Goal: Task Accomplishment & Management: Manage account settings

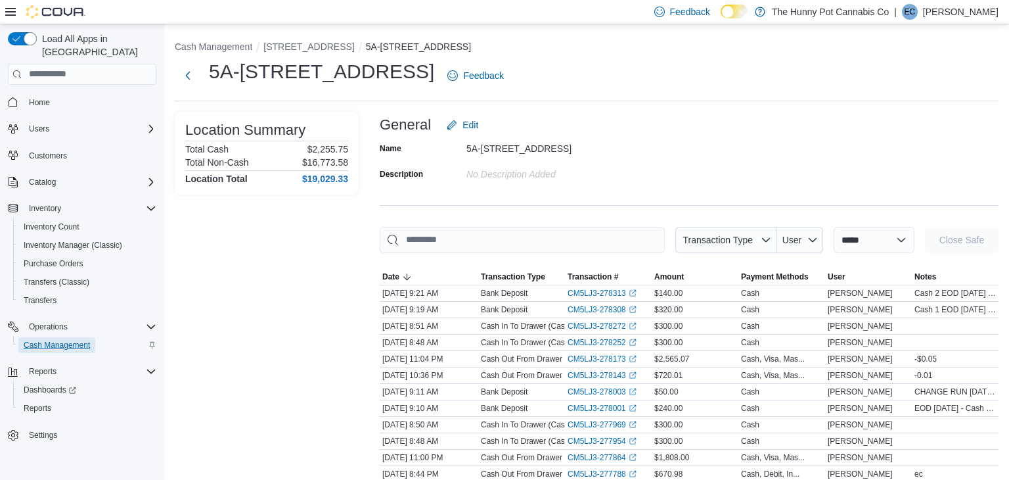
click at [76, 340] on span "Cash Management" at bounding box center [57, 345] width 66 height 11
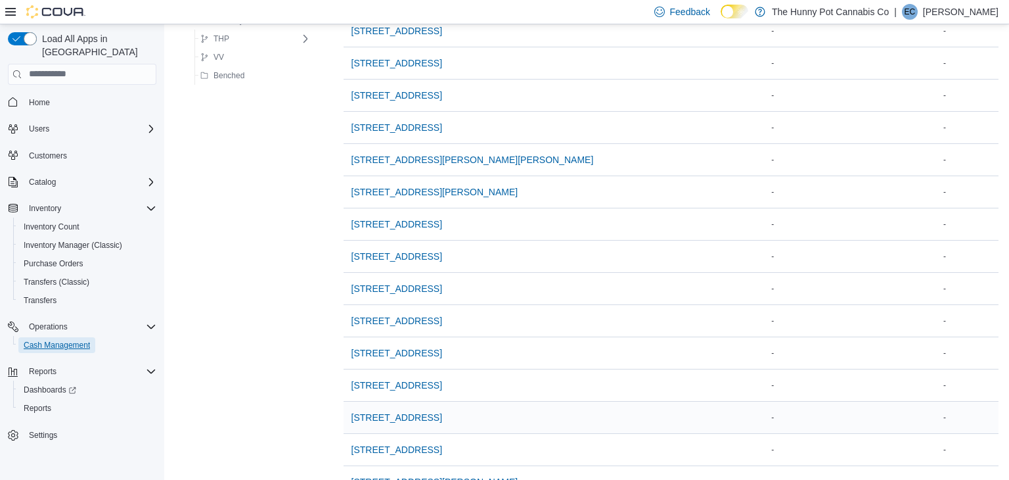
scroll to position [886, 0]
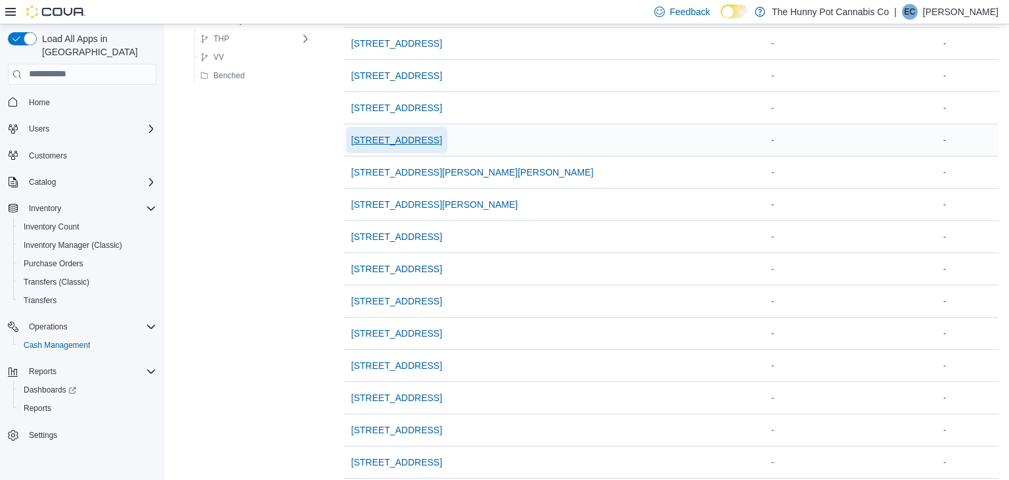
click at [415, 135] on span "334 Wellington Rd" at bounding box center [396, 139] width 91 height 13
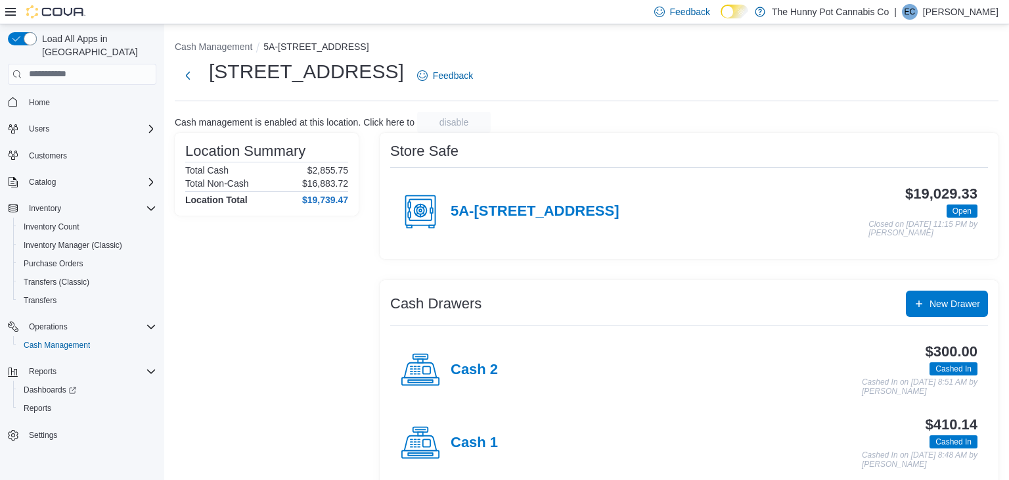
scroll to position [20, 0]
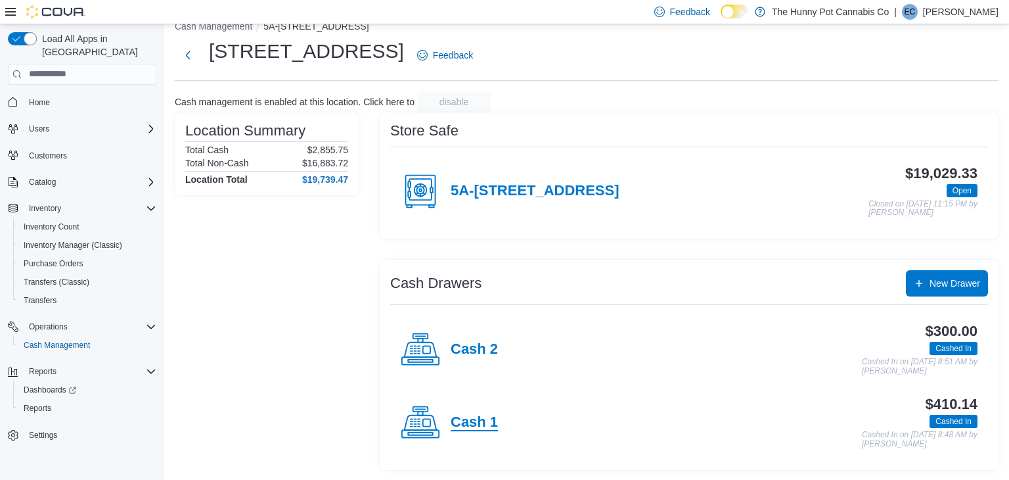
click at [476, 425] on h4 "Cash 1" at bounding box center [474, 422] width 47 height 17
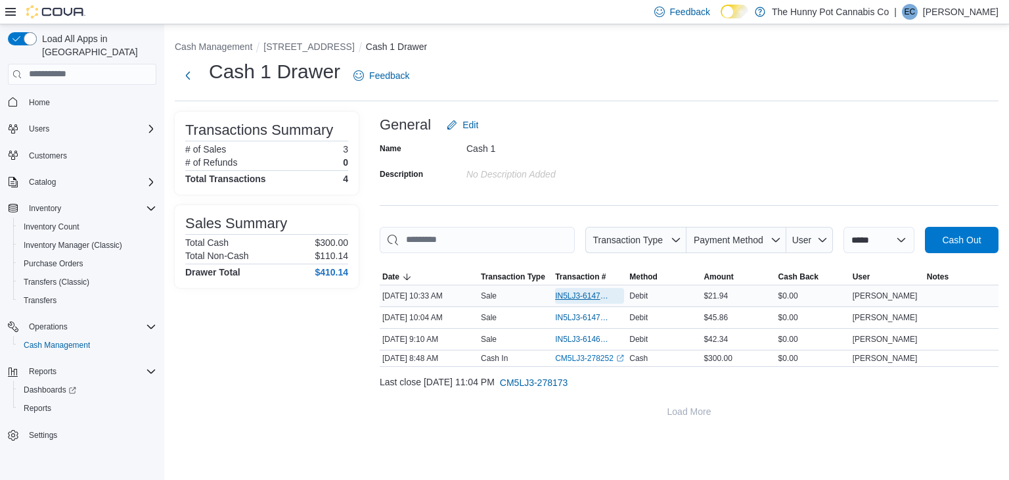
click at [585, 298] on span "IN5LJ3-6147329" at bounding box center [583, 295] width 56 height 11
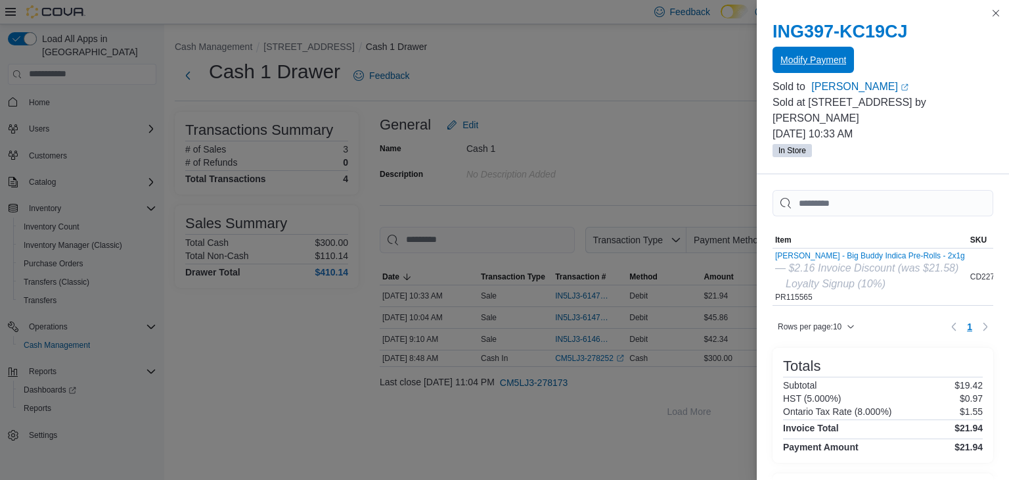
click at [832, 55] on span "Modify Payment" at bounding box center [814, 59] width 66 height 13
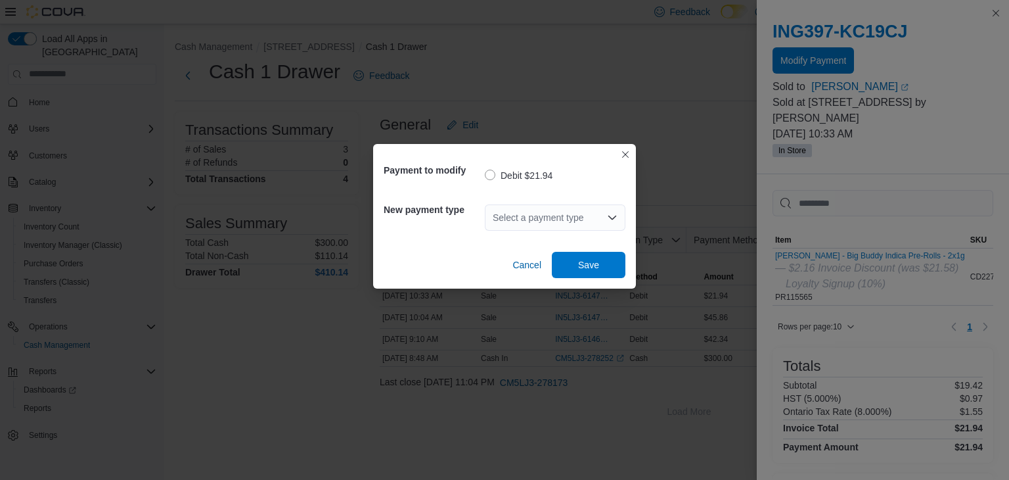
click at [514, 208] on div "Select a payment type" at bounding box center [555, 217] width 141 height 26
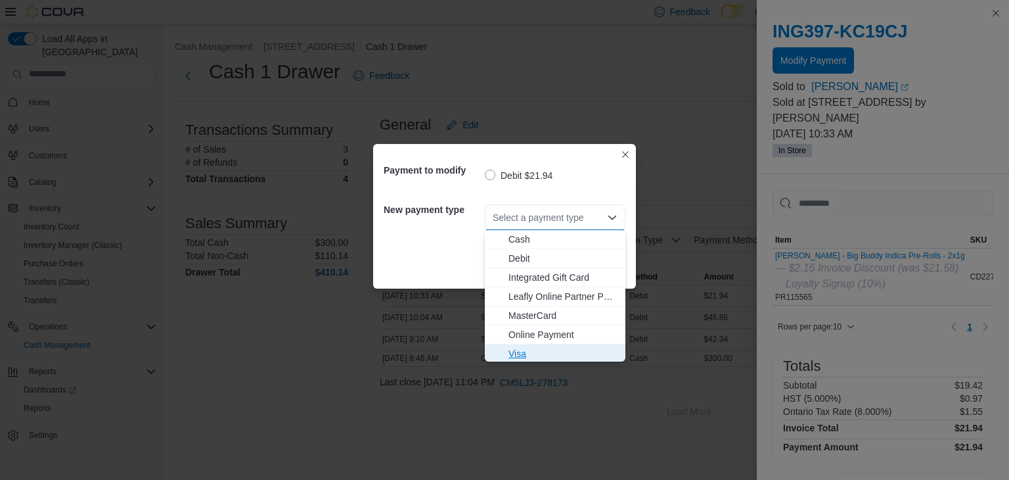
click at [542, 353] on span "Visa" at bounding box center [563, 353] width 109 height 13
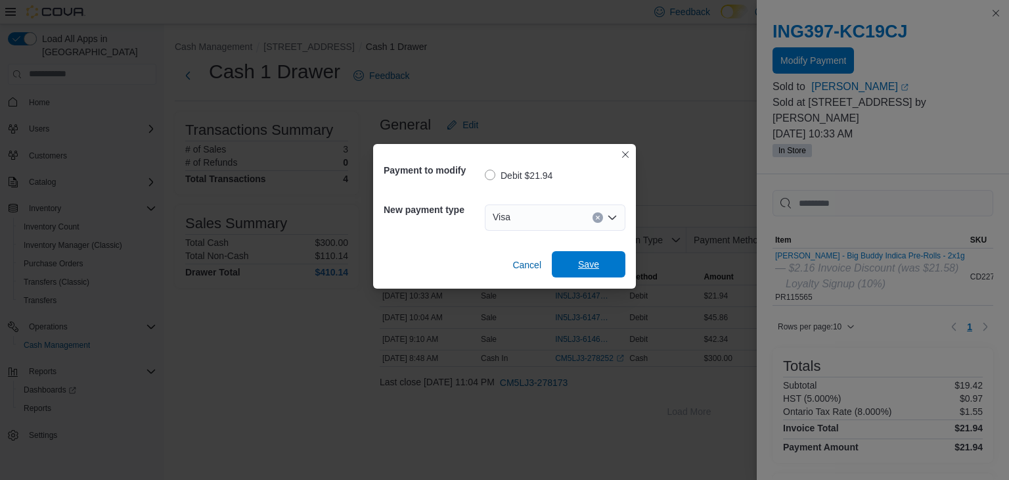
click at [587, 269] on span "Save" at bounding box center [588, 264] width 21 height 13
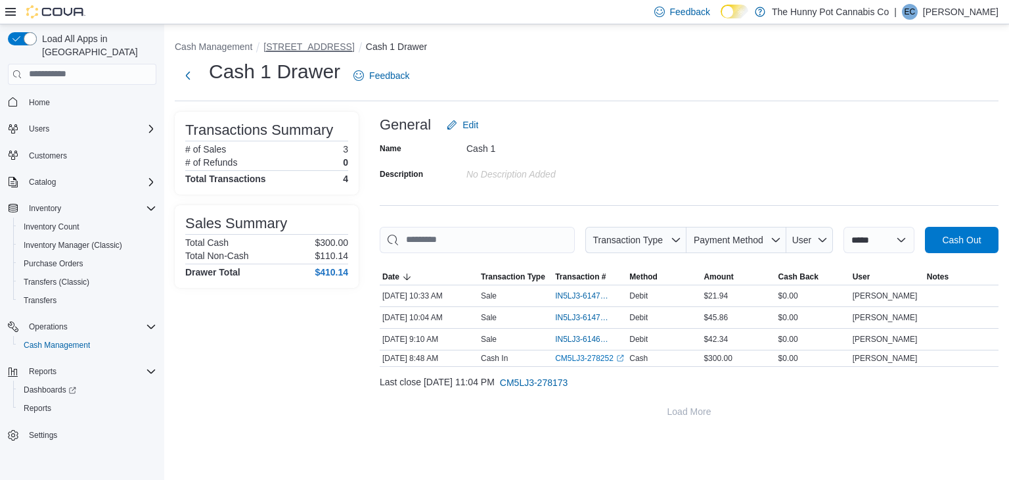
click at [310, 45] on button "334 Wellington Rd" at bounding box center [308, 46] width 91 height 11
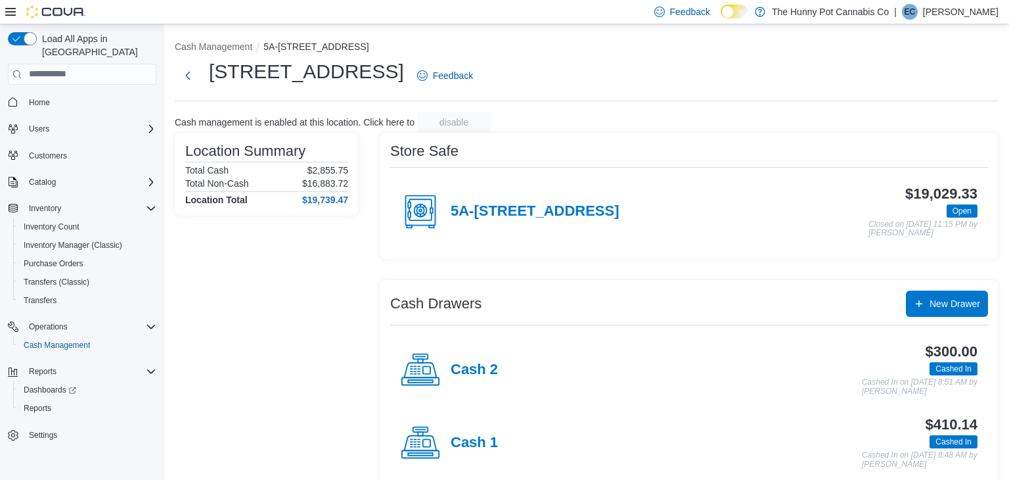
click at [62, 94] on span "Home" at bounding box center [90, 102] width 133 height 16
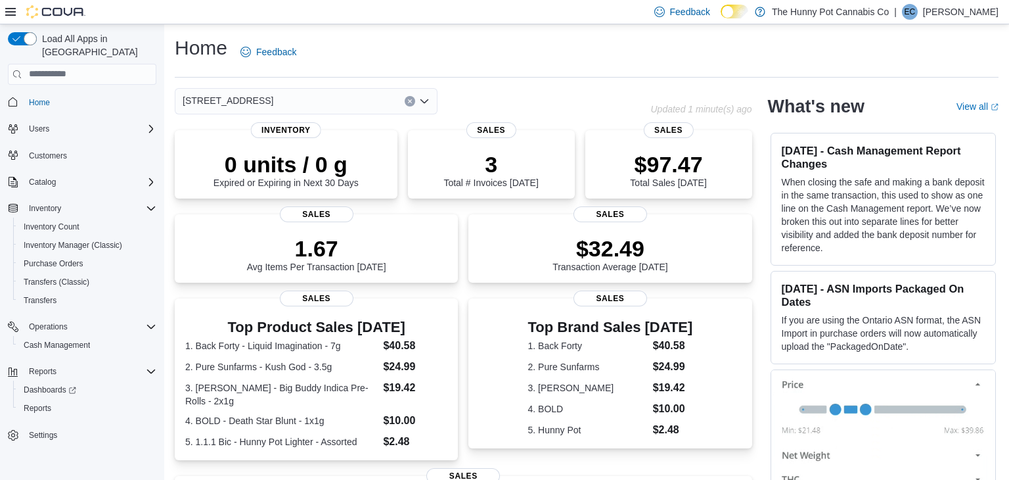
click at [463, 79] on div "Home Feedback 334 Wellington Rd Updated 1 minute(s) ago 0 units / 0 g Expired o…" at bounding box center [586, 387] width 845 height 727
click at [588, 43] on div "Home Feedback" at bounding box center [587, 52] width 824 height 34
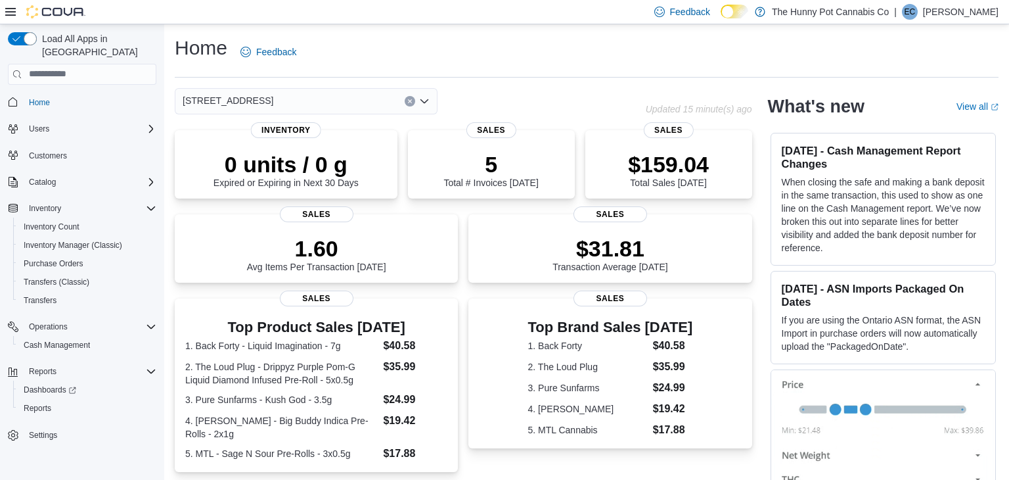
click at [612, 58] on div "Home Feedback" at bounding box center [587, 52] width 824 height 34
click at [665, 78] on div "Home Feedback [STREET_ADDRESS] Updated 1 minute(s) ago 0 units / 0 g Expired or…" at bounding box center [586, 393] width 845 height 739
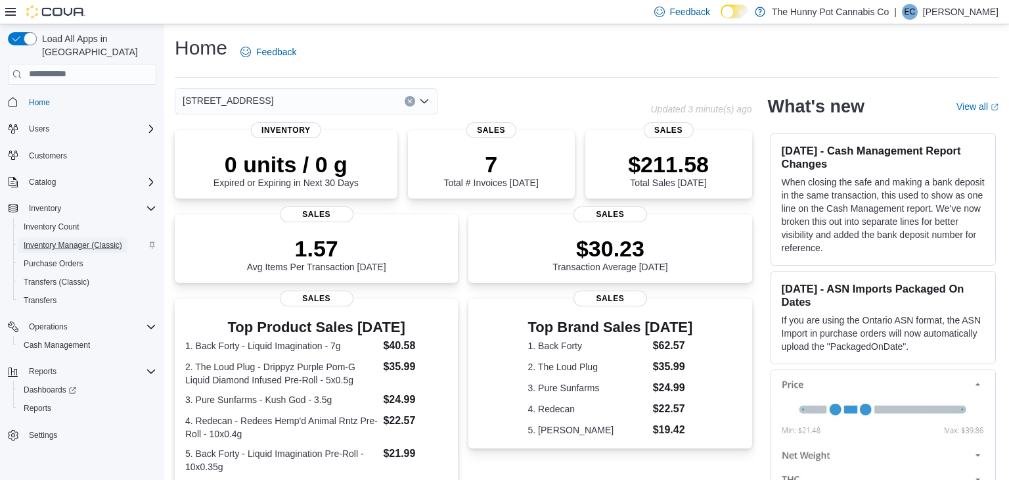
click at [90, 240] on span "Inventory Manager (Classic)" at bounding box center [73, 245] width 99 height 11
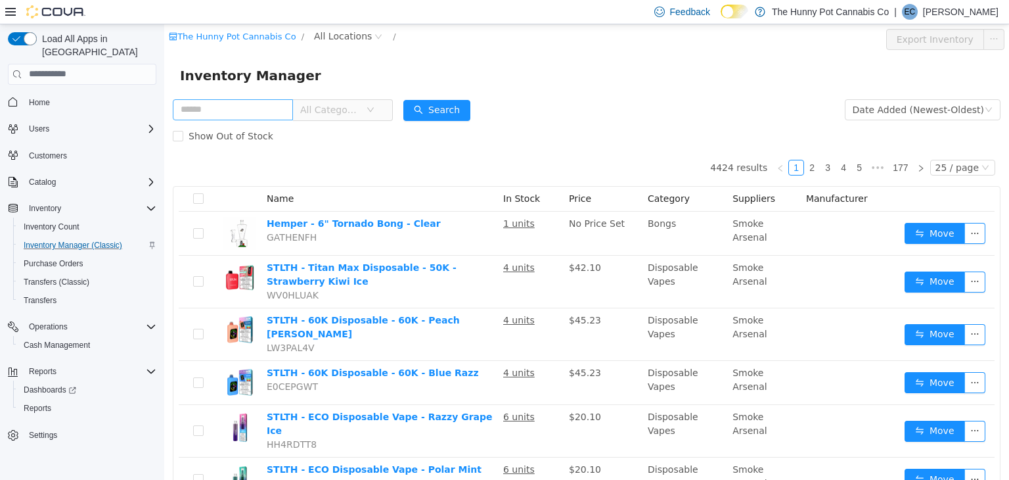
click at [277, 110] on input "text" at bounding box center [233, 109] width 120 height 21
type input "******"
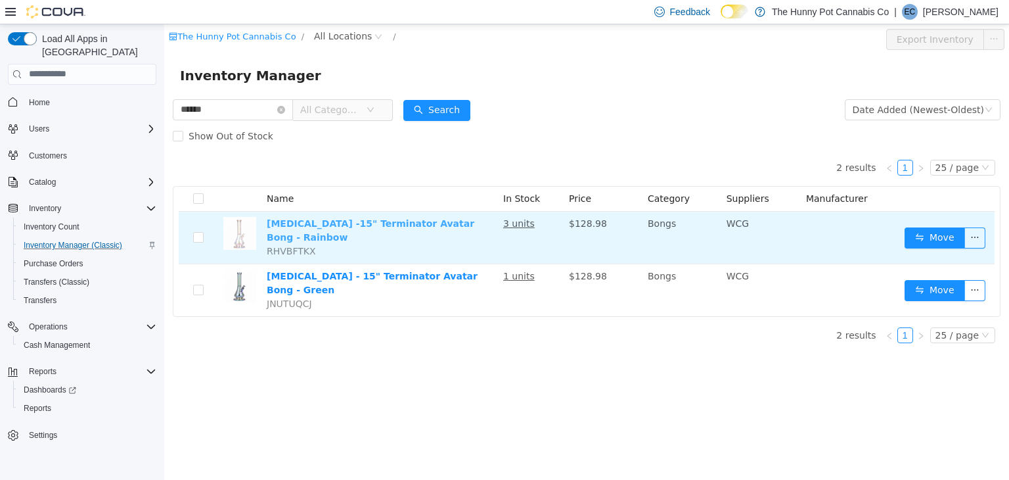
click at [453, 218] on link "Red Eye -15" Terminator Avatar Bong - Rainbow" at bounding box center [371, 229] width 208 height 24
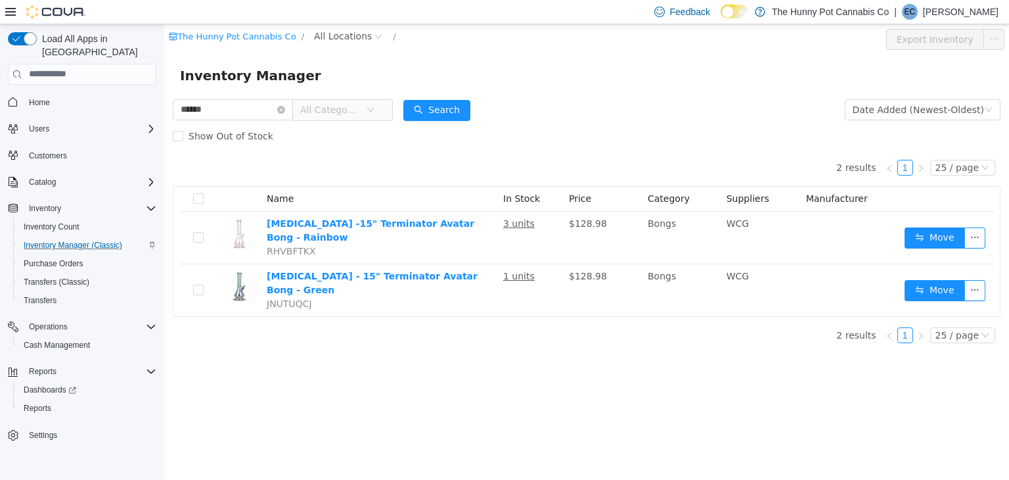
click at [58, 94] on span "Home" at bounding box center [90, 102] width 133 height 16
